Goal: Check status: Check status

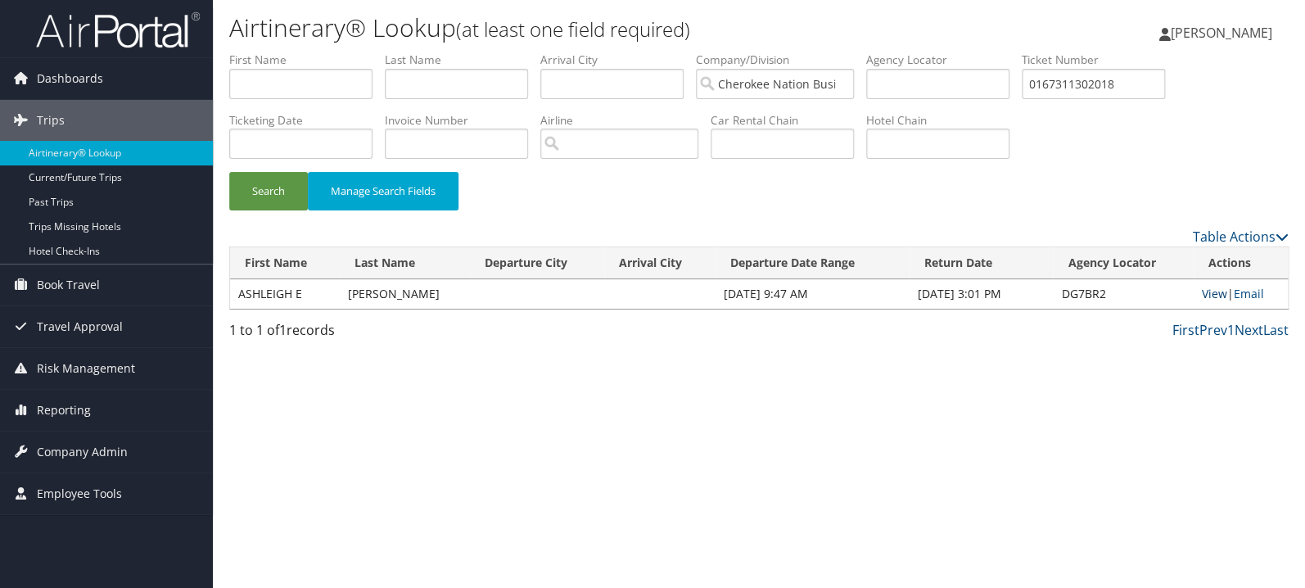
click at [1207, 295] on link "View" at bounding box center [1214, 294] width 25 height 16
click at [1115, 86] on input "0167311302018" at bounding box center [1093, 84] width 143 height 30
paste input "89008975789440"
click at [229, 172] on button "Search" at bounding box center [268, 191] width 79 height 38
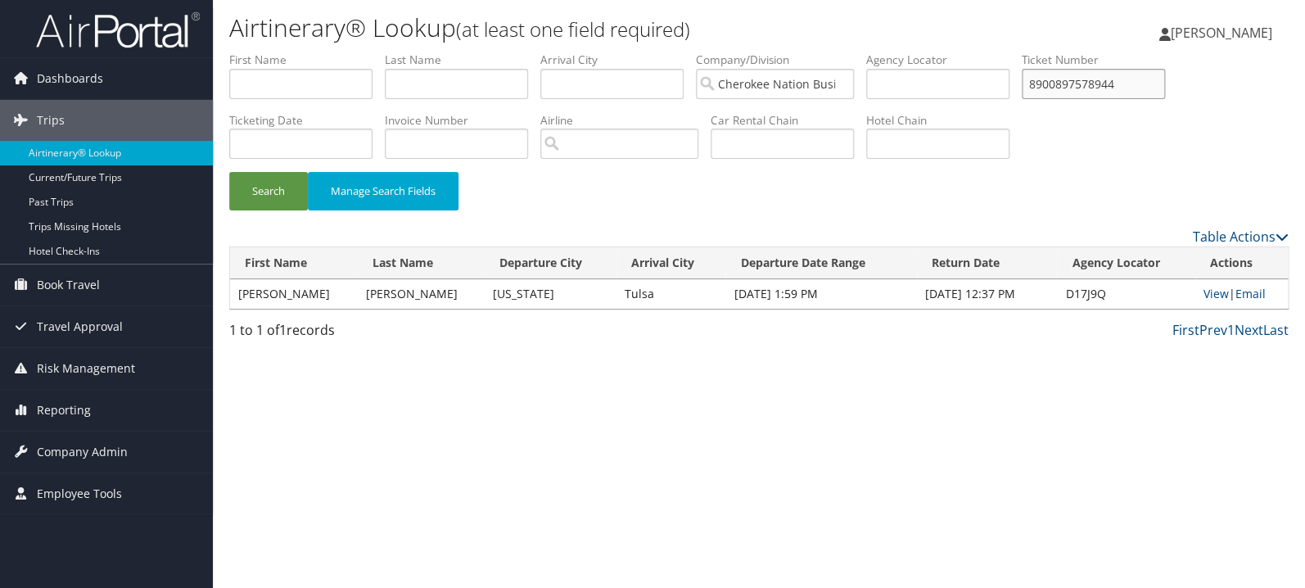
click at [1112, 90] on input "8900897578944" at bounding box center [1093, 84] width 143 height 30
paste input "3958030"
click at [229, 172] on button "Search" at bounding box center [268, 191] width 79 height 38
click at [1112, 90] on input "8900897395803" at bounding box center [1093, 84] width 143 height 30
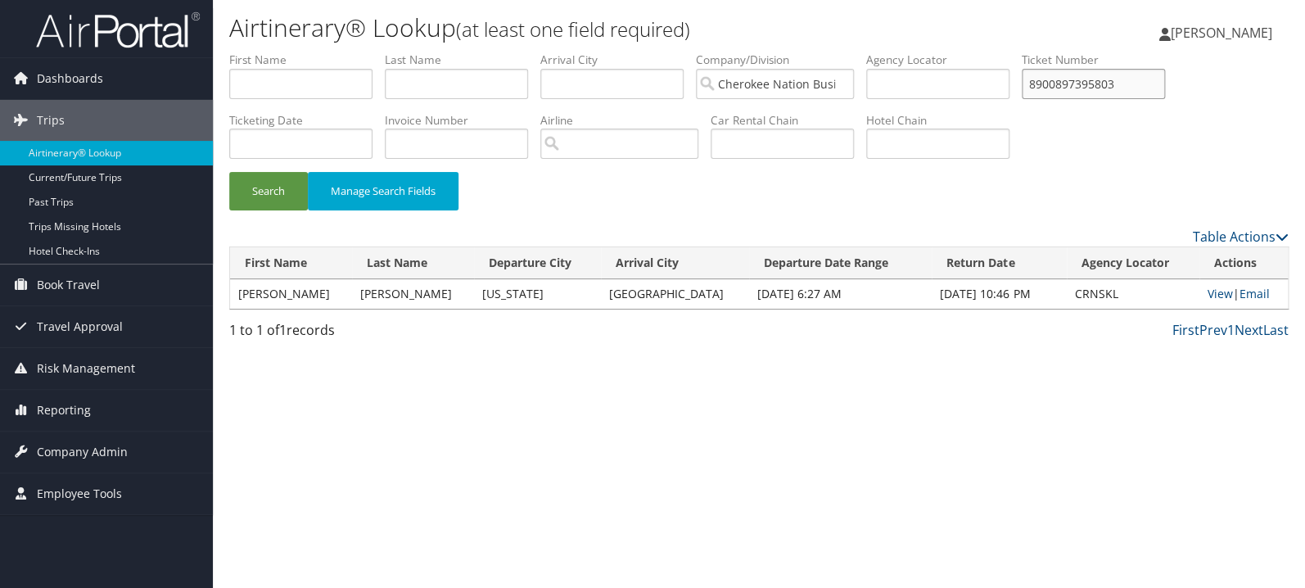
click at [1112, 90] on input "8900897395803" at bounding box center [1093, 84] width 143 height 30
paste input "0167311571527"
type input "0167311571527"
click at [229, 172] on button "Search" at bounding box center [268, 191] width 79 height 38
click at [1209, 296] on link "View" at bounding box center [1217, 294] width 25 height 16
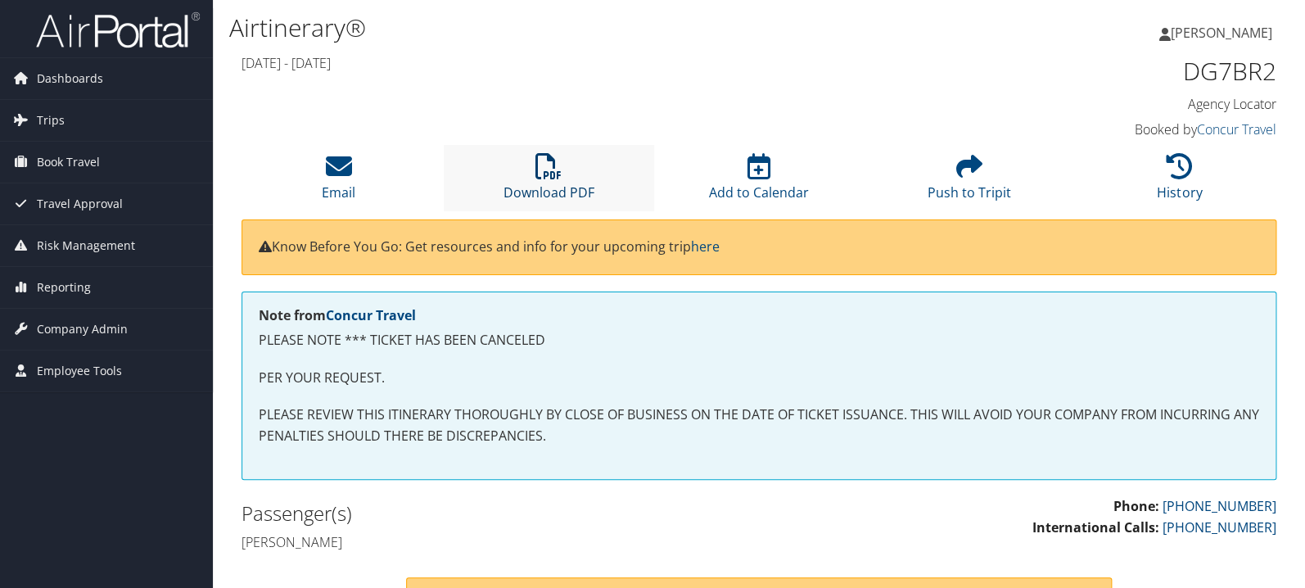
click at [558, 174] on icon at bounding box center [548, 166] width 26 height 26
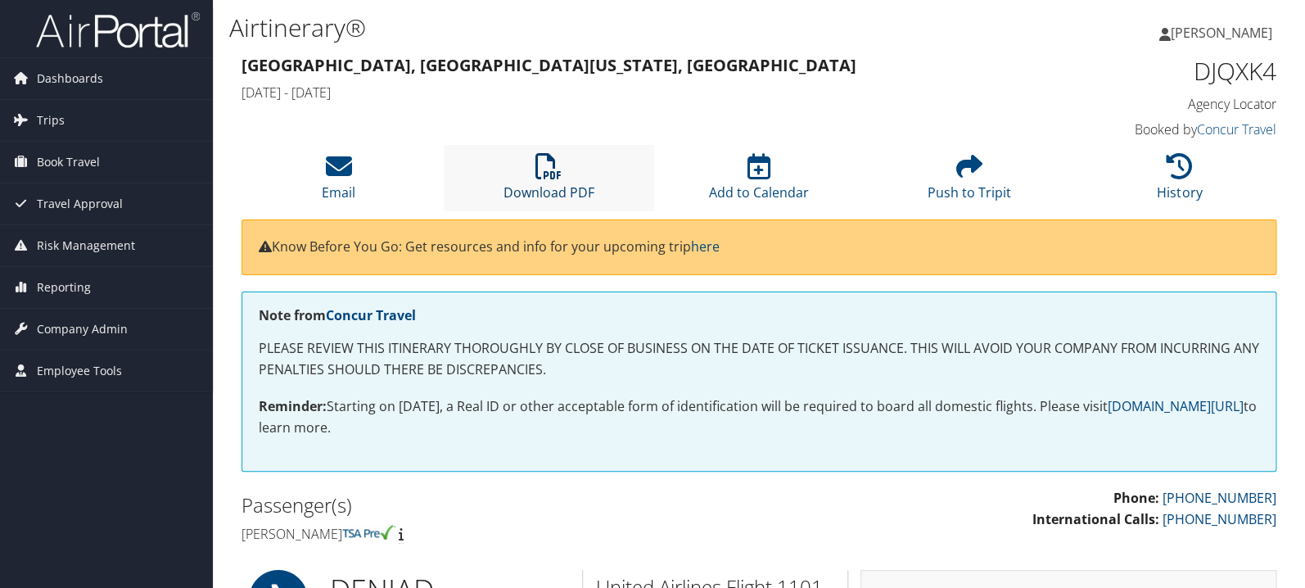
click at [561, 179] on icon at bounding box center [548, 166] width 26 height 26
